Goal: Information Seeking & Learning: Learn about a topic

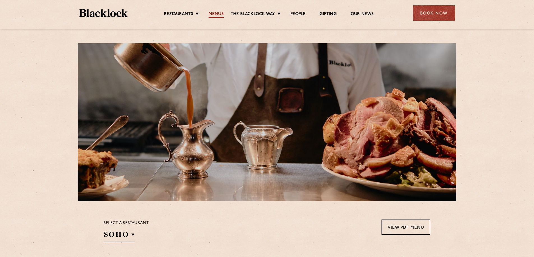
click at [211, 13] on link "Menus" at bounding box center [215, 14] width 15 height 6
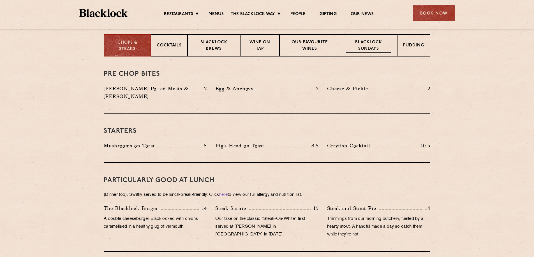
click at [373, 44] on p "Blacklock Sundays" at bounding box center [368, 45] width 45 height 13
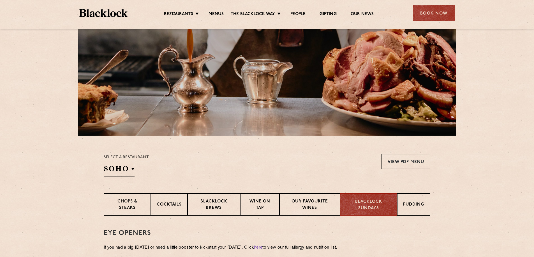
scroll to position [0, 0]
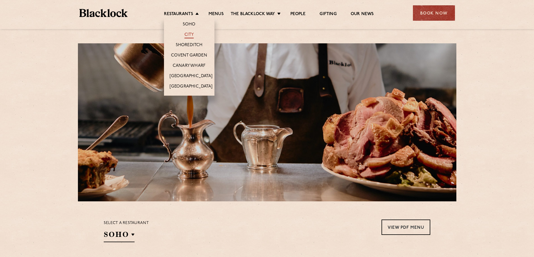
click at [189, 34] on link "City" at bounding box center [189, 35] width 10 height 6
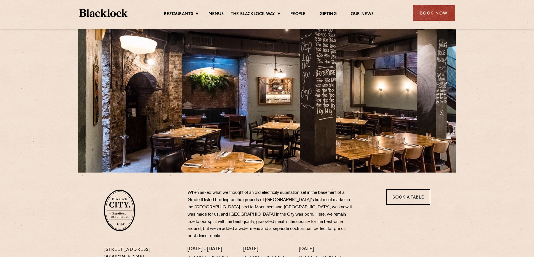
scroll to position [24, 0]
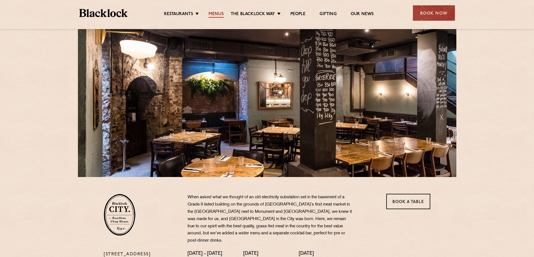
click at [211, 12] on link "Menus" at bounding box center [215, 14] width 15 height 6
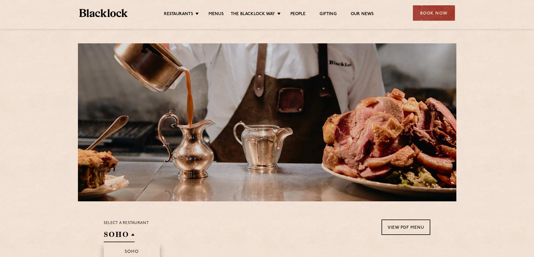
click at [126, 237] on h2 "SOHO" at bounding box center [119, 236] width 31 height 13
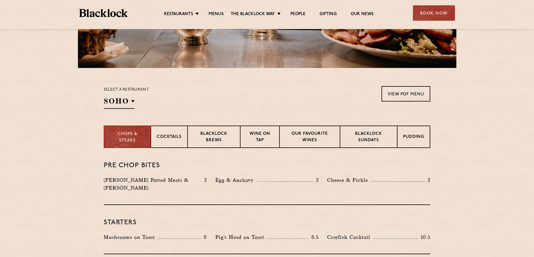
scroll to position [145, 0]
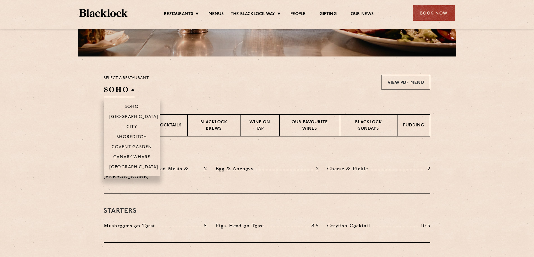
click at [131, 93] on h2 "SOHO" at bounding box center [119, 91] width 31 height 13
click at [136, 127] on p "City" at bounding box center [131, 128] width 11 height 6
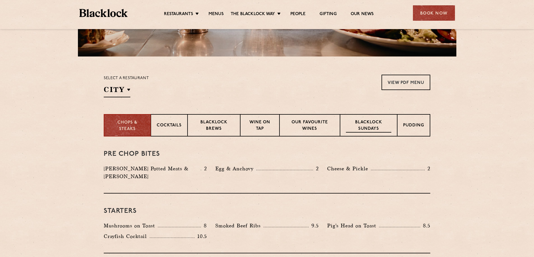
click at [367, 132] on p "Blacklock Sundays" at bounding box center [368, 126] width 45 height 13
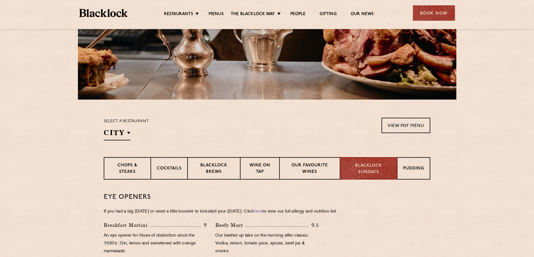
scroll to position [78, 0]
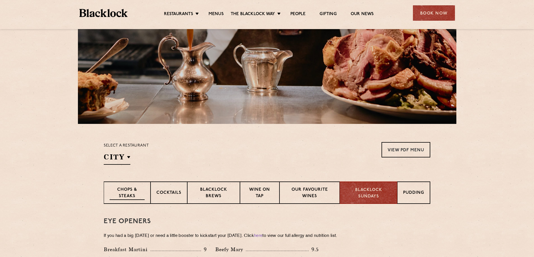
click at [133, 193] on p "Chops & Steaks" at bounding box center [127, 193] width 35 height 13
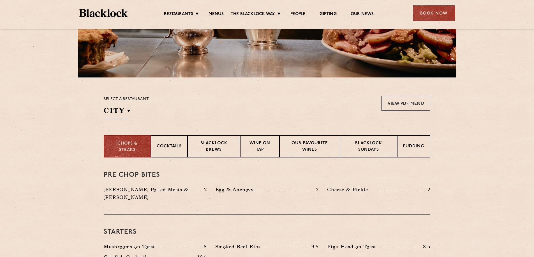
scroll to position [153, 0]
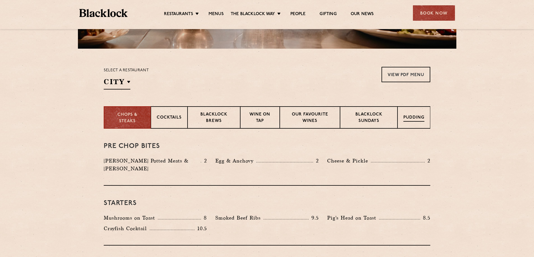
click at [420, 120] on p "Pudding" at bounding box center [413, 118] width 21 height 7
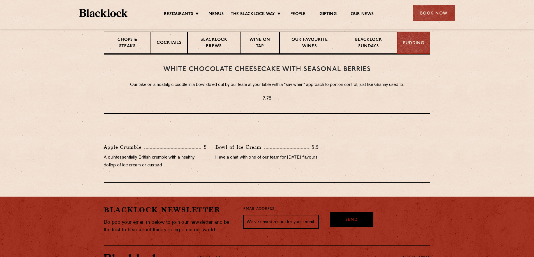
scroll to position [230, 0]
